Goal: Task Accomplishment & Management: Manage account settings

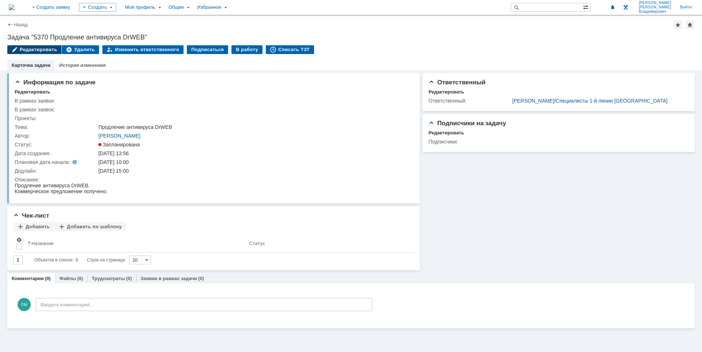
click at [28, 52] on div "Редактировать" at bounding box center [34, 49] width 54 height 9
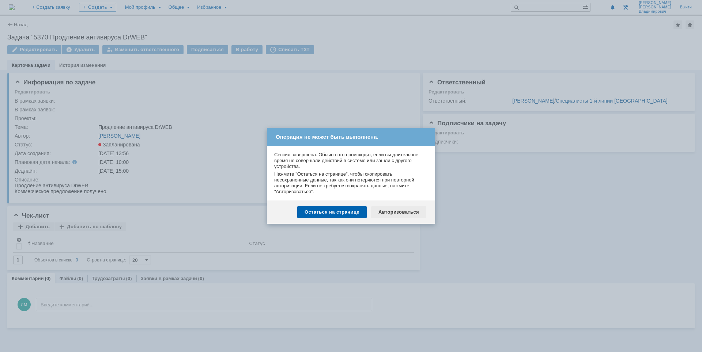
click at [385, 212] on div "Авторизоваться" at bounding box center [398, 212] width 55 height 12
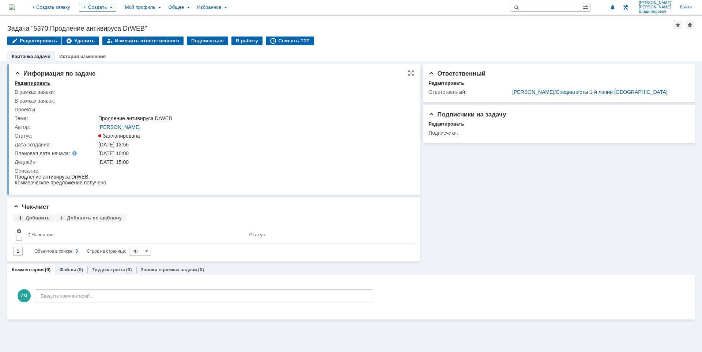
click at [28, 85] on div "Редактировать" at bounding box center [32, 83] width 35 height 6
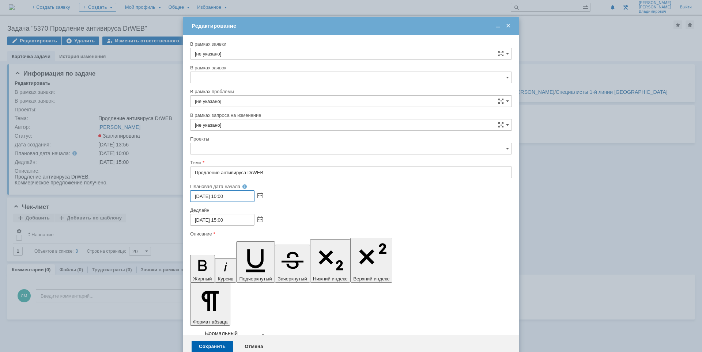
click at [224, 194] on input "14.10.2025 10:00" at bounding box center [222, 196] width 64 height 12
click at [258, 196] on span at bounding box center [259, 196] width 5 height 6
click at [211, 246] on div "21" at bounding box center [214, 246] width 7 height 6
type input "21.10.2025 10:00"
click at [259, 221] on span at bounding box center [259, 220] width 5 height 6
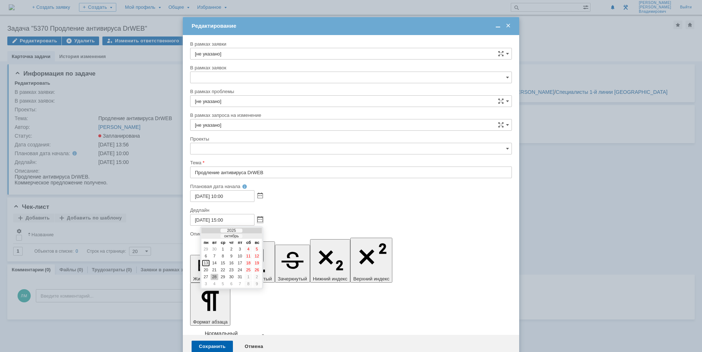
click at [253, 238] on div at bounding box center [252, 236] width 5 height 5
click at [236, 270] on div "21" at bounding box center [239, 270] width 7 height 6
type input "21.11.2025 15:00"
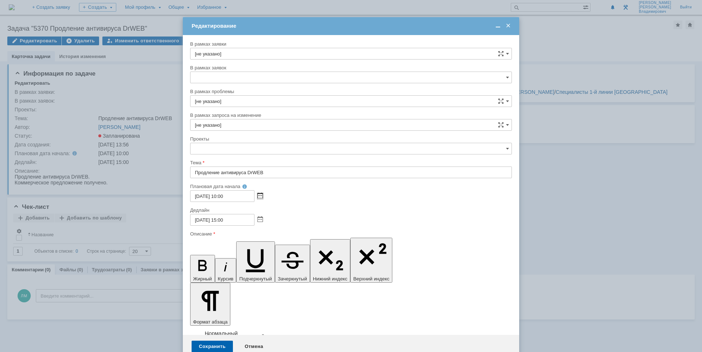
click at [261, 196] on span at bounding box center [259, 196] width 5 height 6
click at [252, 210] on td at bounding box center [252, 212] width 18 height 5
click at [252, 211] on div at bounding box center [252, 213] width 5 height 5
click at [207, 238] on div "10" at bounding box center [205, 239] width 7 height 6
type input "10.11.2025 10:00"
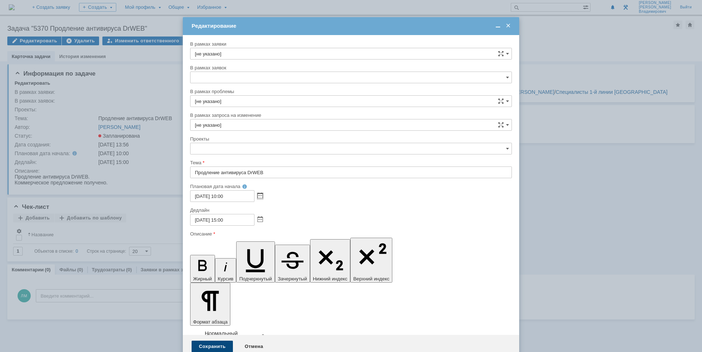
click at [225, 341] on div "Сохранить" at bounding box center [212, 347] width 41 height 12
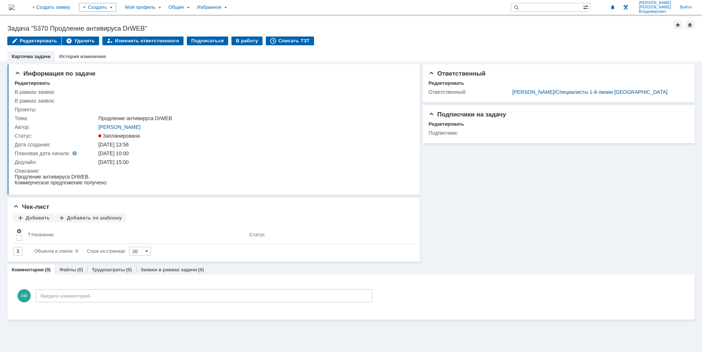
click at [15, 9] on img at bounding box center [12, 7] width 6 height 6
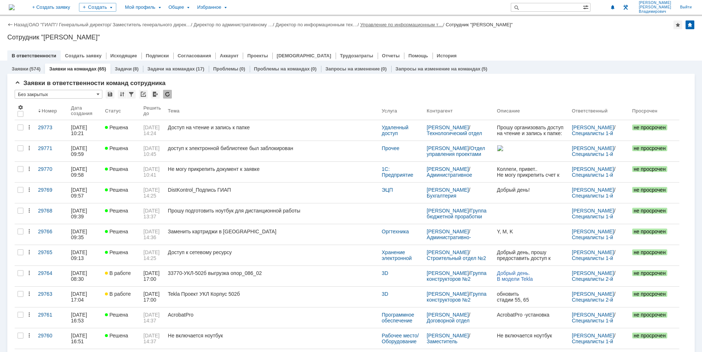
click at [381, 23] on link "Управление по информационным т…" at bounding box center [401, 24] width 83 height 5
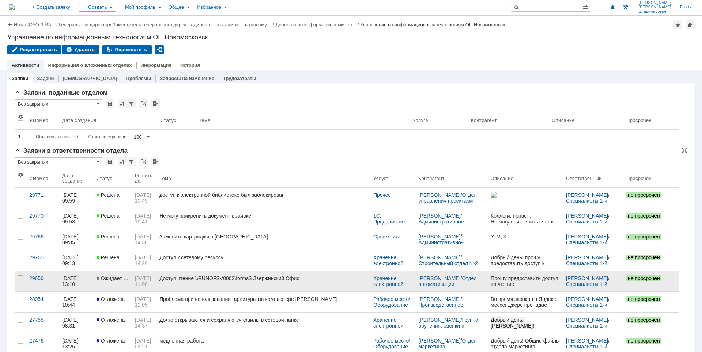
click at [207, 280] on div "Доступ чтение \\RUNOFSV0002\forms$ Дзержинский Офис" at bounding box center [263, 279] width 208 height 6
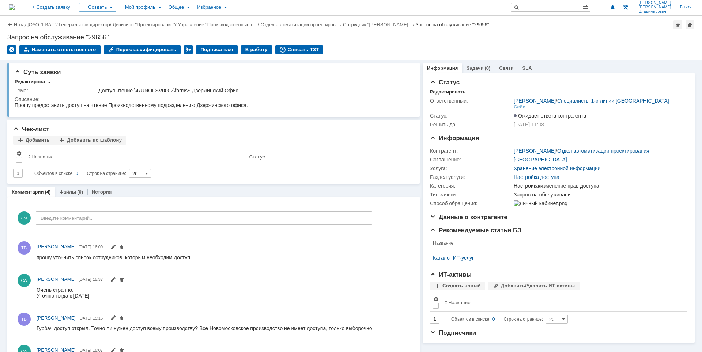
click at [15, 5] on img at bounding box center [12, 7] width 6 height 6
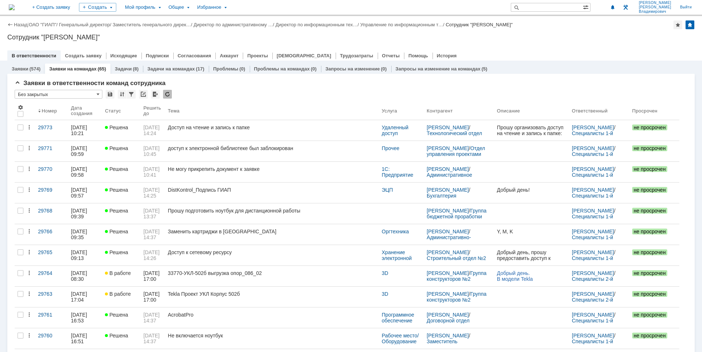
click at [551, 60] on div "В ответственности Создать заявку Исходящие Подписки Согласования Аккаунт Проект…" at bounding box center [350, 55] width 687 height 10
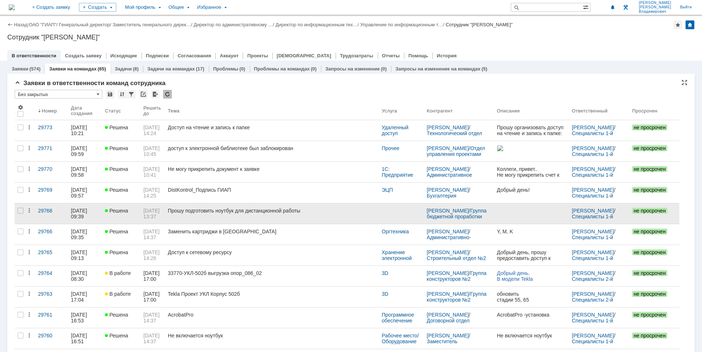
click at [277, 213] on div "Прошу подготовить ноутбук для дистанционной работы" at bounding box center [272, 211] width 208 height 6
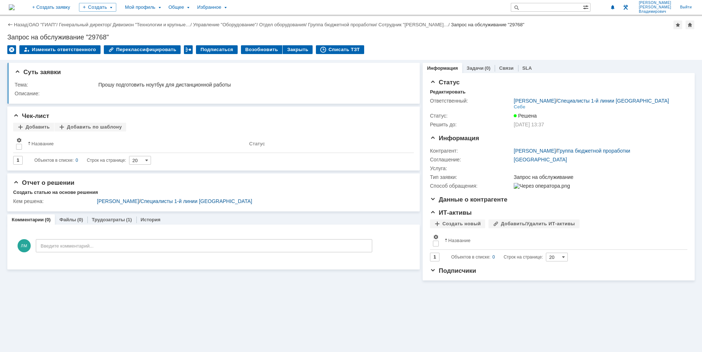
click at [445, 41] on div "Назад | ОАО "ГИАП" / Генеральный директор / Дивизион "Технологии и крупные… / У…" at bounding box center [351, 38] width 702 height 44
click at [153, 48] on div "Переклассифицировать" at bounding box center [142, 49] width 77 height 9
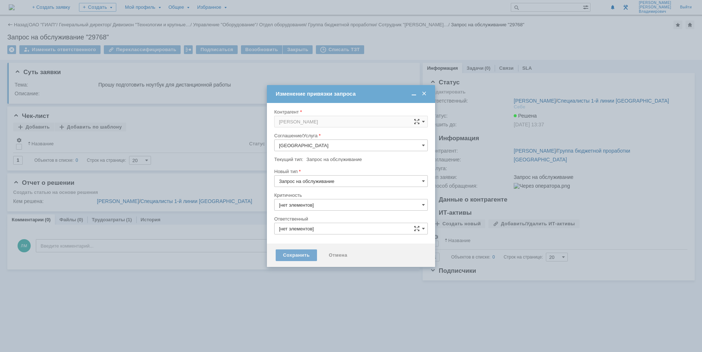
type input "3. Низкая"
type input "[PERSON_NAME]"
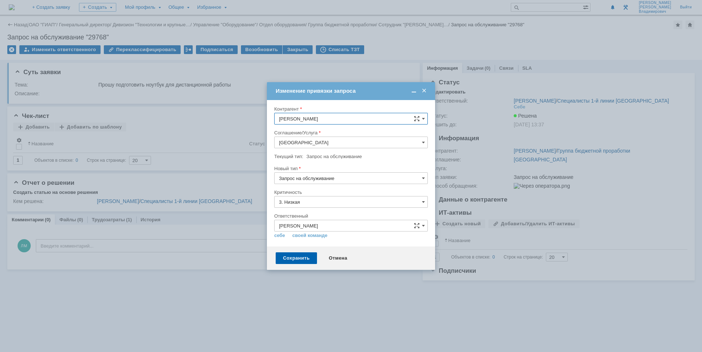
click at [336, 143] on input "Дзержинск" at bounding box center [351, 143] width 154 height 12
click at [331, 165] on span "Рабочее место/Оборудование" at bounding box center [351, 167] width 144 height 6
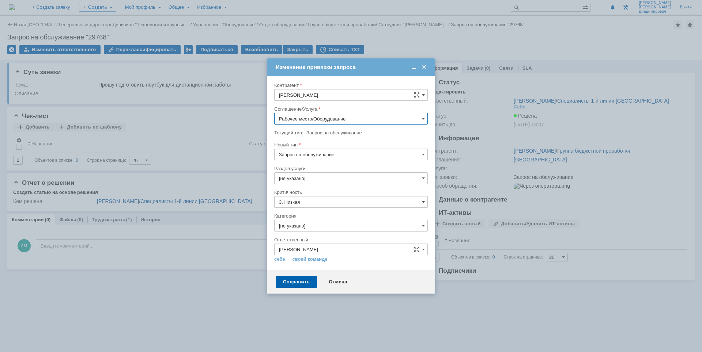
type input "Рабочее место/Оборудование"
click at [320, 178] on input "[не указано]" at bounding box center [351, 179] width 154 height 12
click at [336, 240] on span "Настройка для дистанционной работы" at bounding box center [351, 240] width 144 height 6
type input "Настройка для дистанционной работы"
click at [298, 282] on div "Сохранить" at bounding box center [296, 282] width 41 height 12
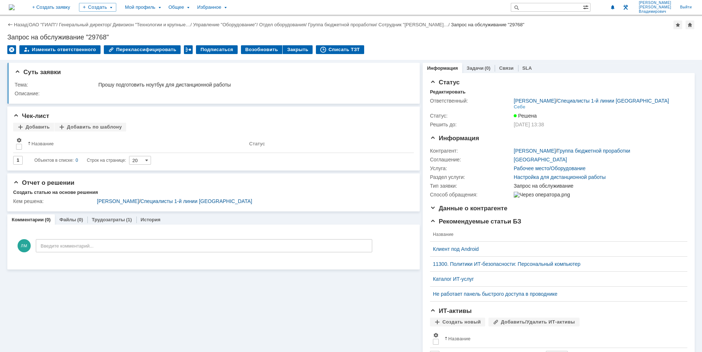
click at [15, 10] on img at bounding box center [12, 7] width 6 height 6
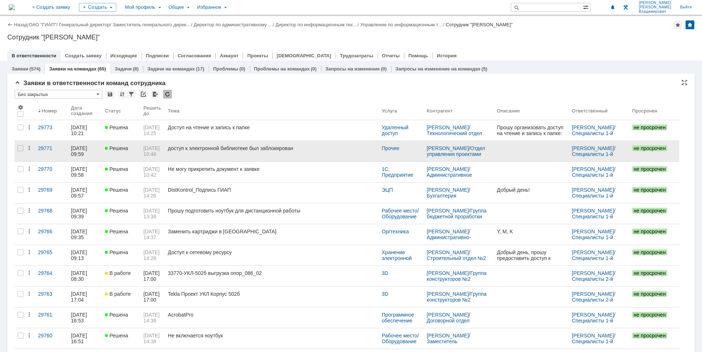
click at [242, 147] on div "доступ к электронной библиотеке был заблокирован" at bounding box center [272, 148] width 208 height 6
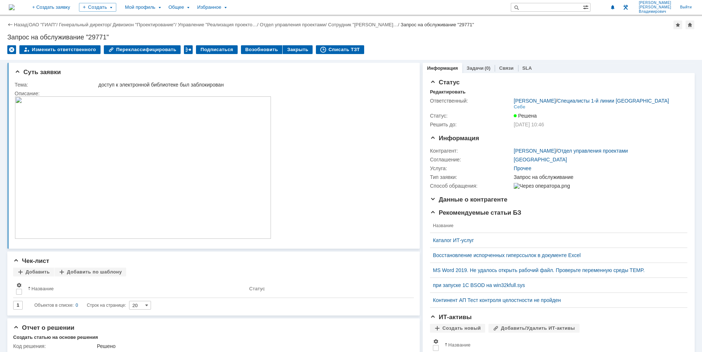
click at [15, 4] on img at bounding box center [12, 7] width 6 height 6
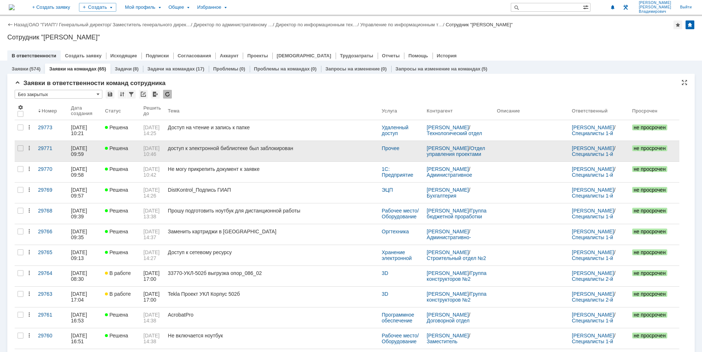
click at [194, 148] on div "доступ к электронной библиотеке был заблокирован" at bounding box center [272, 148] width 208 height 6
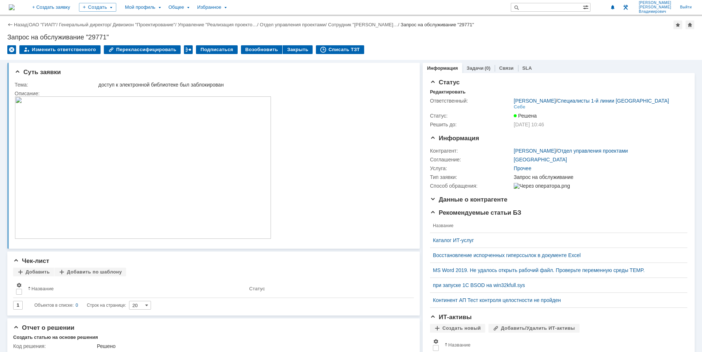
click at [124, 42] on div "Назад | ОАО "ГИАП" / Генеральный директор / Дивизион "Проектирование" / Управле…" at bounding box center [351, 38] width 702 height 44
click at [124, 47] on div "Переклассифицировать" at bounding box center [142, 49] width 77 height 9
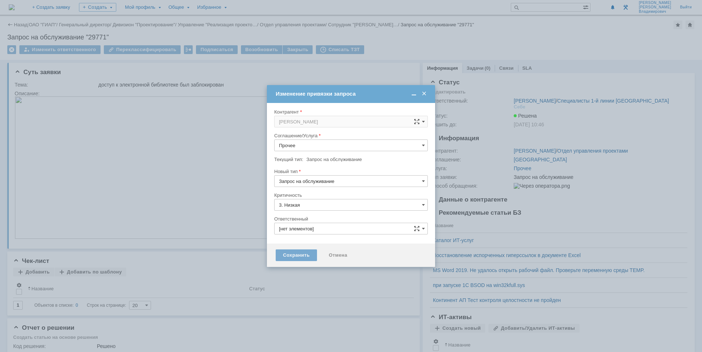
type input "[PERSON_NAME]"
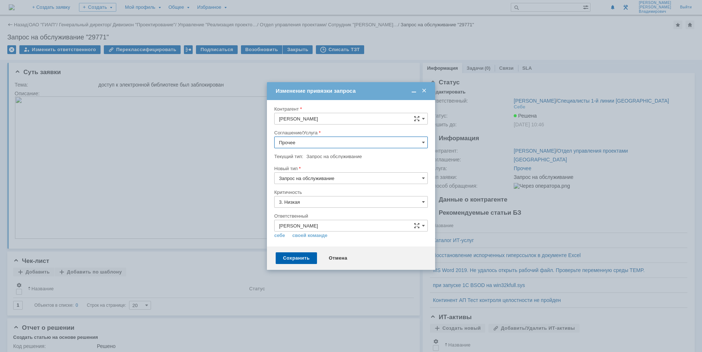
click at [310, 143] on input "Прочее" at bounding box center [351, 143] width 154 height 12
click at [316, 223] on div "Интернет" at bounding box center [350, 229] width 153 height 12
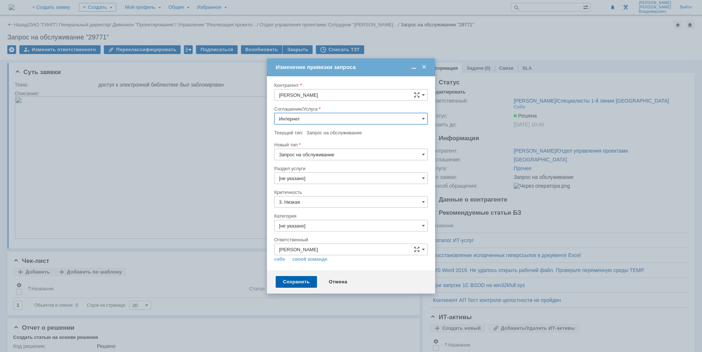
type input "Интернет"
click at [342, 281] on div "Отмена" at bounding box center [337, 282] width 33 height 12
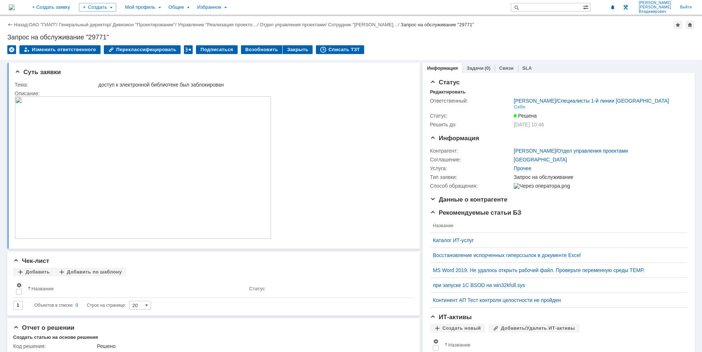
drag, startPoint x: 140, startPoint y: 45, endPoint x: 208, endPoint y: 45, distance: 67.6
click at [140, 45] on div "Назад | ОАО "ГИАП" / Генеральный директор / Дивизион "Проектирование" / Управле…" at bounding box center [351, 38] width 702 height 44
click at [144, 50] on div "Переклассифицировать" at bounding box center [142, 49] width 77 height 9
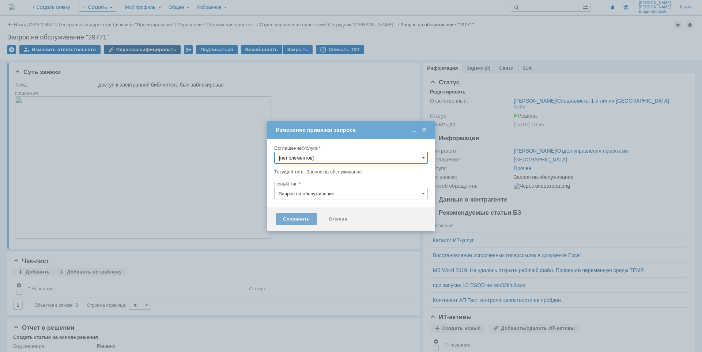
type input "Прочее"
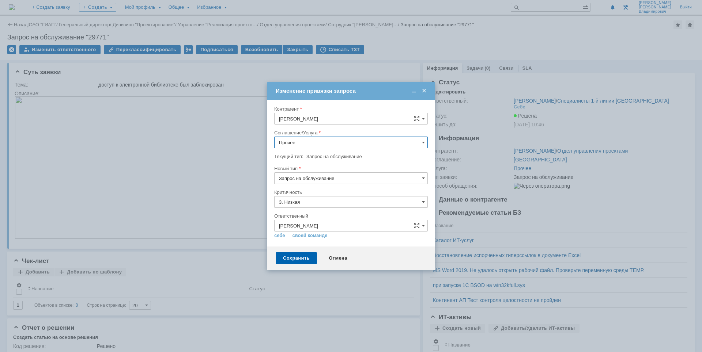
click at [329, 141] on input "Прочее" at bounding box center [351, 143] width 154 height 12
click at [331, 223] on div "Интернет" at bounding box center [350, 219] width 153 height 12
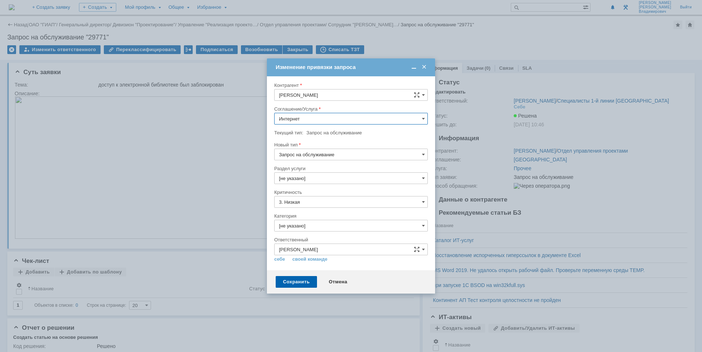
type input "Интернет"
click at [310, 176] on input "[не указано]" at bounding box center [351, 179] width 154 height 12
click at [320, 215] on span "Доступ к сайтам" at bounding box center [351, 216] width 144 height 6
type input "Доступ к сайтам"
click at [301, 285] on div "Сохранить" at bounding box center [296, 282] width 41 height 12
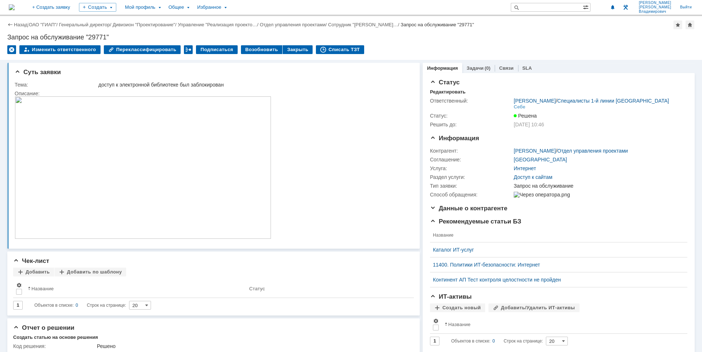
drag, startPoint x: 27, startPoint y: 5, endPoint x: 44, endPoint y: 26, distance: 26.5
click at [15, 5] on img at bounding box center [12, 7] width 6 height 6
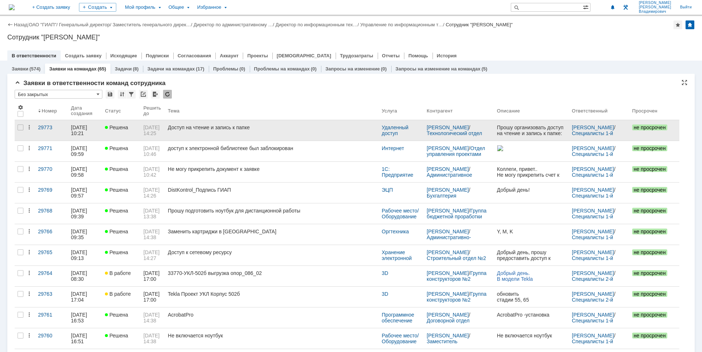
click at [244, 136] on link "Доступ на чтение и запись к папке" at bounding box center [272, 130] width 214 height 20
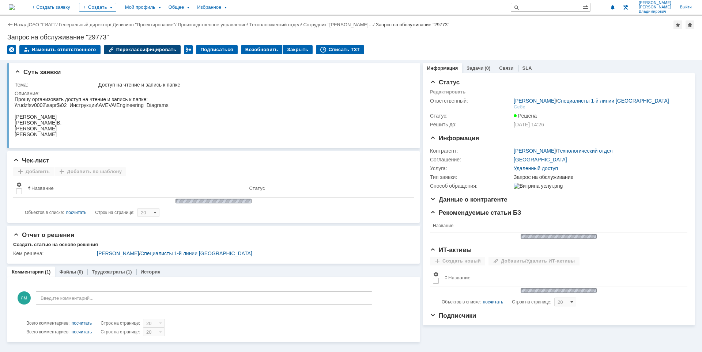
click at [126, 51] on div "Переклассифицировать" at bounding box center [142, 49] width 77 height 9
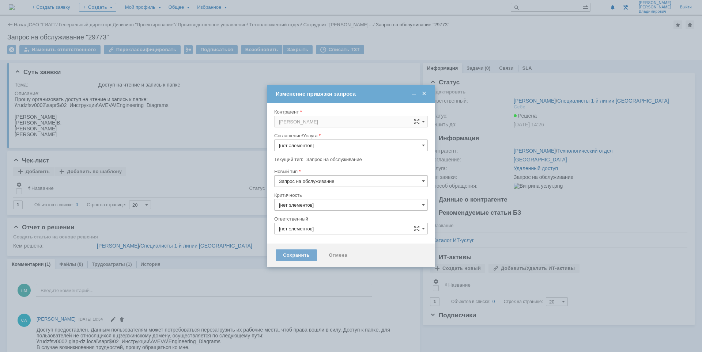
type input "Удаленный доступ"
type input "3. Низкая"
type input "[не указано]"
type input "[PERSON_NAME]"
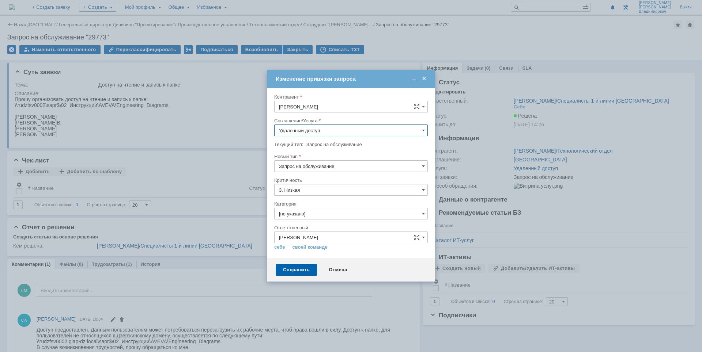
click at [342, 129] on input "Удаленный доступ" at bounding box center [351, 131] width 154 height 12
click at [327, 208] on span "Хранение электронной информации" at bounding box center [351, 207] width 144 height 6
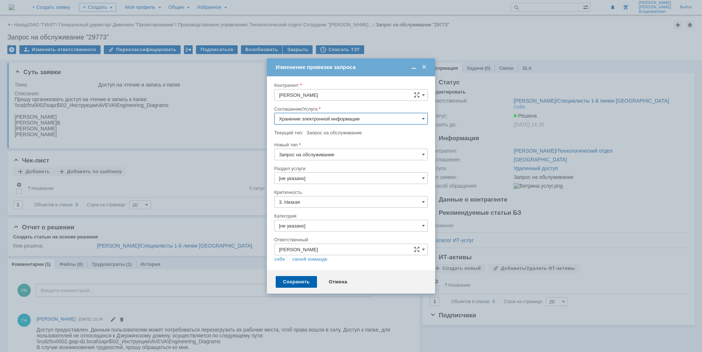
type input "Хранение электронной информации"
click at [335, 181] on input "[не указано]" at bounding box center [351, 179] width 154 height 12
click at [331, 204] on span "Настройка доступа" at bounding box center [351, 204] width 144 height 6
type input "Настройка доступа"
click at [302, 281] on div "Сохранить" at bounding box center [296, 282] width 41 height 12
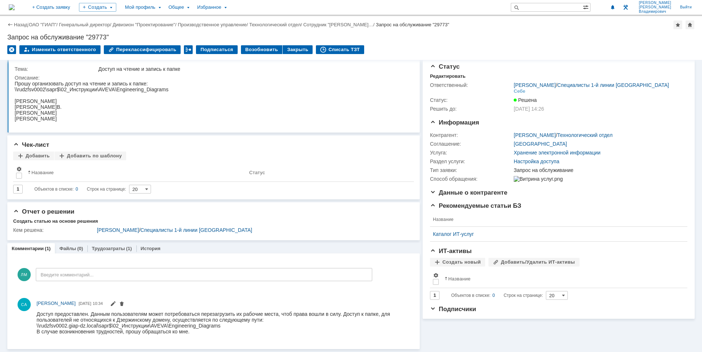
click at [15, 6] on img at bounding box center [12, 7] width 6 height 6
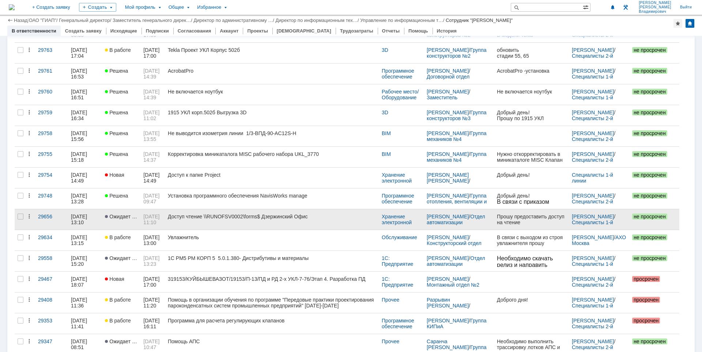
click at [230, 219] on div "Доступ чтение \\RUNOFSV0002\forms$ Дзержинский Офис" at bounding box center [272, 217] width 208 height 6
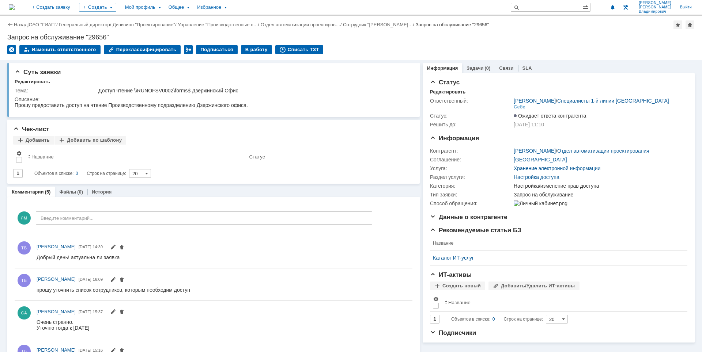
click at [15, 5] on img at bounding box center [12, 7] width 6 height 6
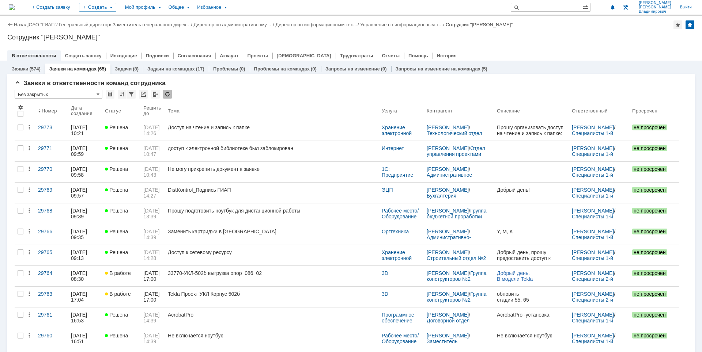
click at [542, 50] on div at bounding box center [350, 48] width 687 height 6
click at [326, 42] on div "Назад | ОАО "ГИАП" / Генеральный директор / Заместитель генерального дирек… / Д…" at bounding box center [351, 38] width 702 height 45
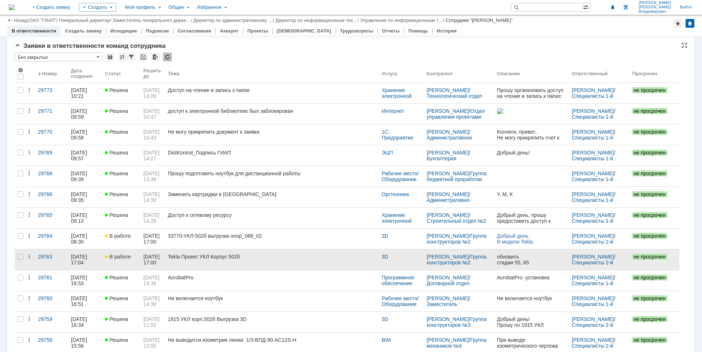
scroll to position [183, 0]
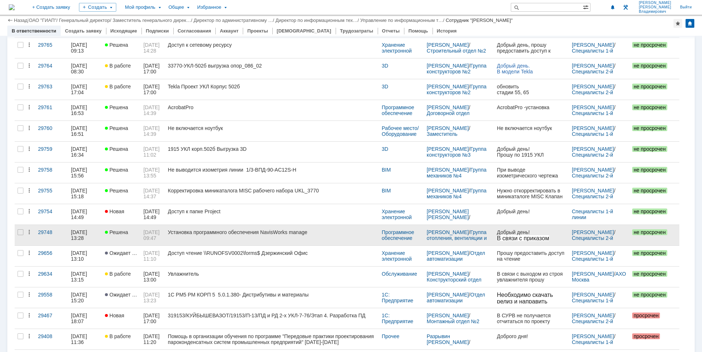
click at [202, 234] on div "Установка программного обеспечения NavisWorks manage" at bounding box center [272, 233] width 208 height 6
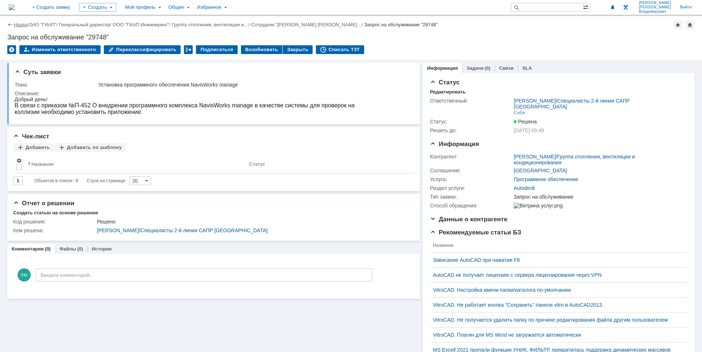
click at [16, 26] on link "Назад" at bounding box center [21, 24] width 14 height 5
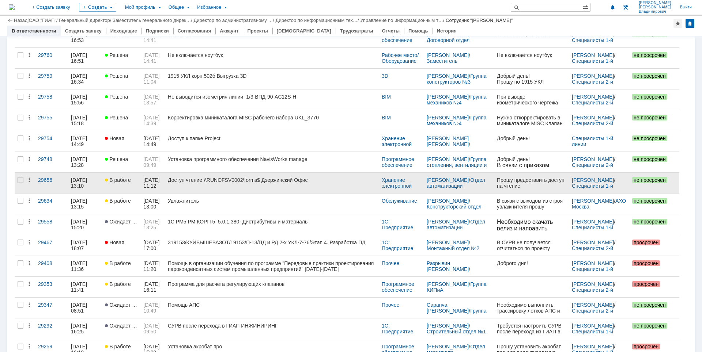
click at [250, 188] on link "Доступ чтение \\RUNOFSV0002\forms$ Дзержинский Офис" at bounding box center [272, 183] width 214 height 20
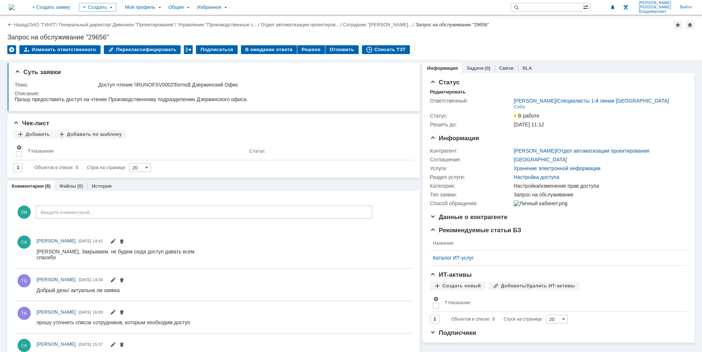
click at [15, 4] on img at bounding box center [12, 7] width 6 height 6
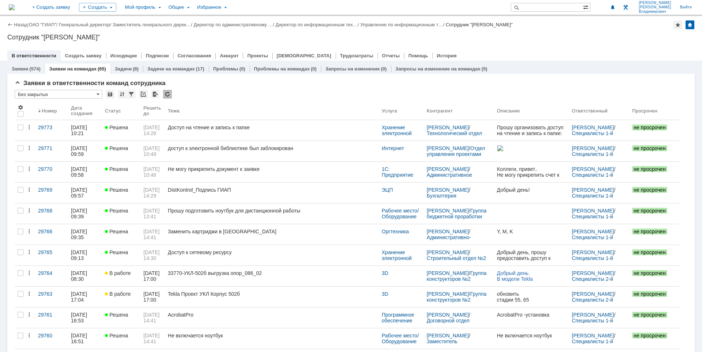
click at [560, 37] on div "Сотрудник "[PERSON_NAME]"" at bounding box center [350, 37] width 687 height 7
click at [296, 38] on div "Сотрудник "[PERSON_NAME]"" at bounding box center [350, 37] width 687 height 7
click at [461, 46] on div at bounding box center [350, 48] width 687 height 6
click at [15, 4] on img at bounding box center [12, 7] width 6 height 6
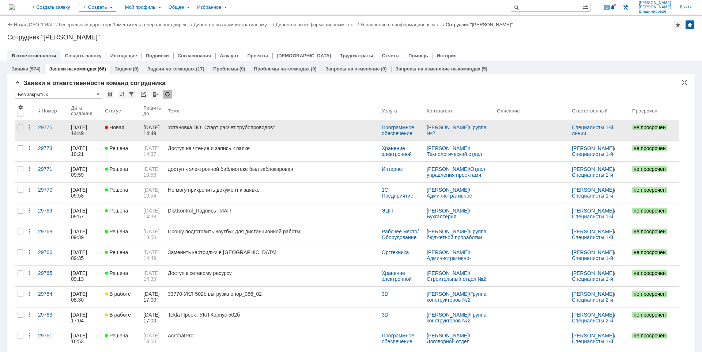
click at [235, 125] on div "Установка ПО "Старт расчет трубопроводов"" at bounding box center [272, 128] width 208 height 6
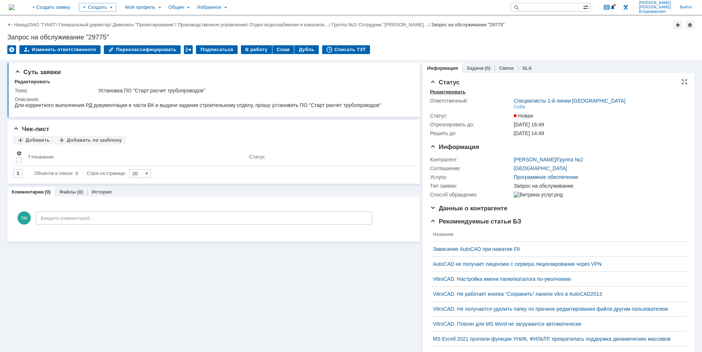
click at [437, 91] on div "Редактировать" at bounding box center [447, 92] width 35 height 6
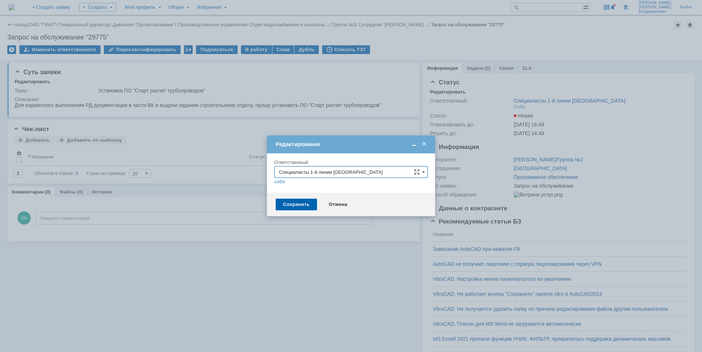
click at [376, 168] on input "Специалисты 1-й линии [GEOGRAPHIC_DATA]" at bounding box center [351, 172] width 154 height 12
click at [364, 198] on span "Специалисты 2-й линии САПР [GEOGRAPHIC_DATA]" at bounding box center [351, 200] width 144 height 6
click at [292, 207] on div "Сохранить" at bounding box center [296, 205] width 41 height 12
type input "Специалисты 2-й линии САПР [GEOGRAPHIC_DATA]"
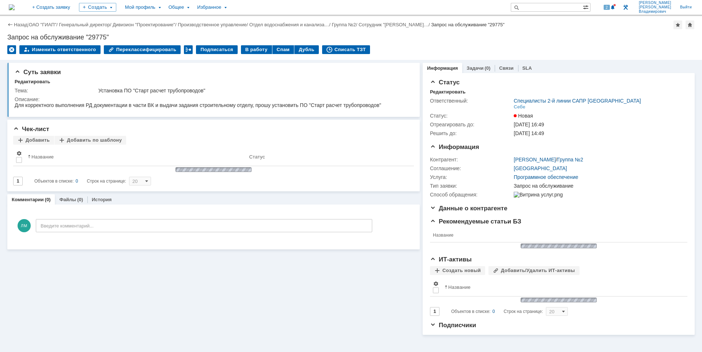
scroll to position [0, 0]
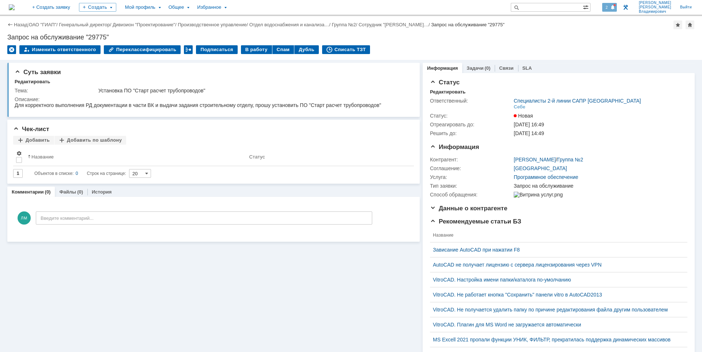
click at [610, 5] on span "2" at bounding box center [606, 7] width 7 height 5
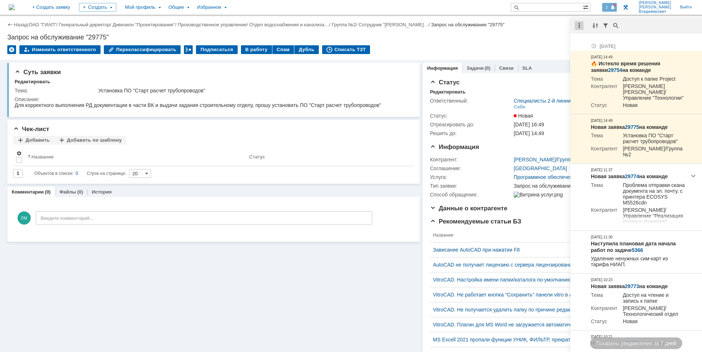
click at [579, 25] on div at bounding box center [579, 25] width 9 height 9
click at [584, 41] on div "Отметить уведомления прочитанными" at bounding box center [629, 44] width 107 height 11
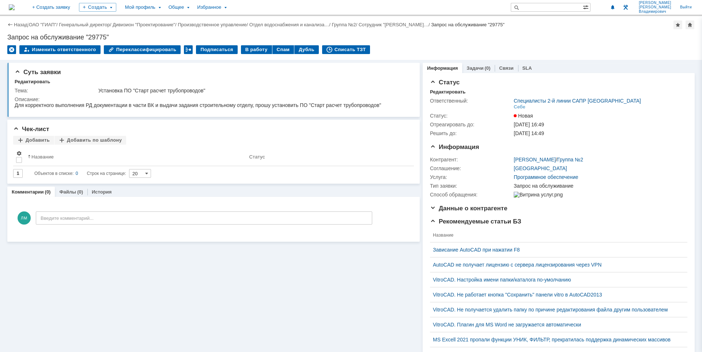
click at [543, 38] on div "Запрос на обслуживание "29775"" at bounding box center [350, 37] width 687 height 7
click at [15, 7] on img at bounding box center [12, 7] width 6 height 6
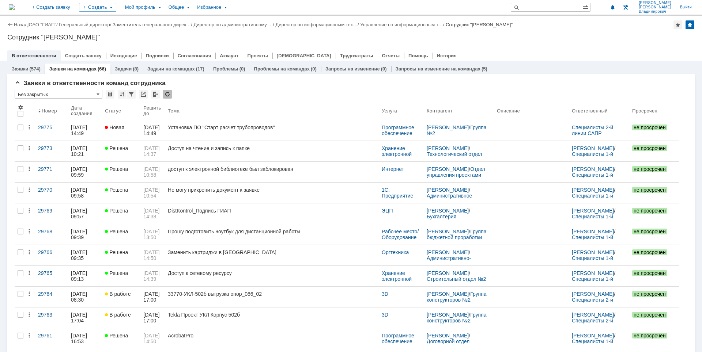
click at [452, 41] on div "Назад | ОАО "ГИАП" / Генеральный директор / Заместитель генерального дирек… / Д…" at bounding box center [351, 38] width 702 height 45
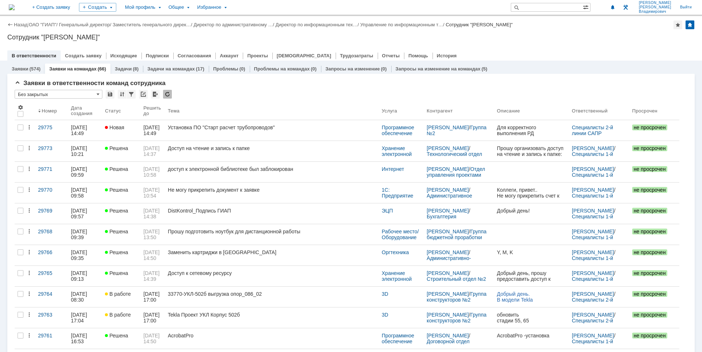
click at [452, 41] on div "Назад | ОАО "ГИАП" / Генеральный директор / Заместитель генерального дирек… / Д…" at bounding box center [351, 38] width 702 height 45
